Goal: Navigation & Orientation: Go to known website

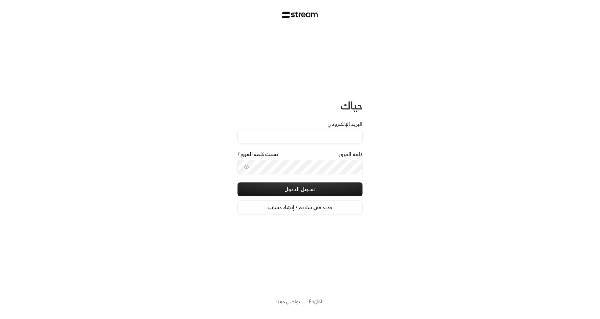
click at [321, 302] on link "English" at bounding box center [316, 301] width 15 height 13
